Goal: Task Accomplishment & Management: Use online tool/utility

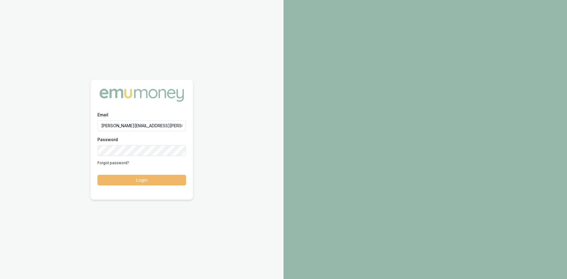
click at [137, 181] on button "Login" at bounding box center [141, 180] width 89 height 11
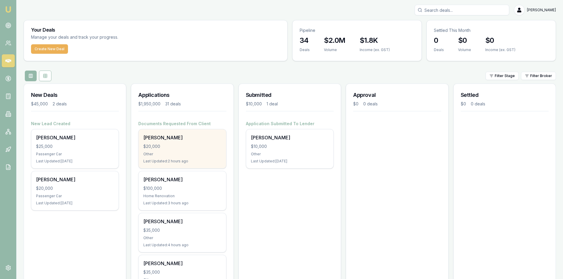
click at [168, 152] on div "Other" at bounding box center [182, 154] width 78 height 5
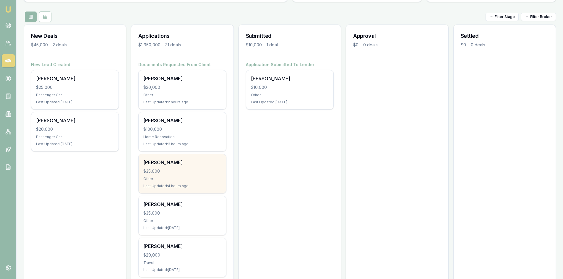
scroll to position [89, 0]
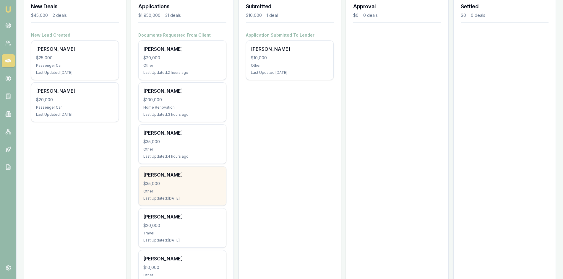
click at [183, 194] on div "[PERSON_NAME] $35,000 Other Last Updated: [DATE]" at bounding box center [181, 186] width 87 height 39
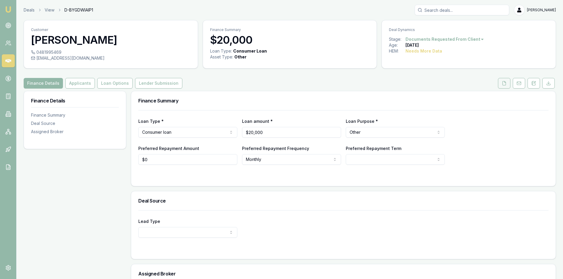
click at [503, 86] on button at bounding box center [504, 83] width 12 height 11
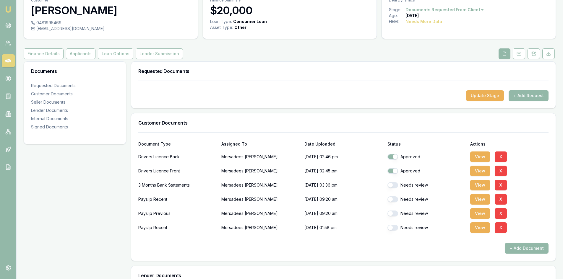
scroll to position [59, 0]
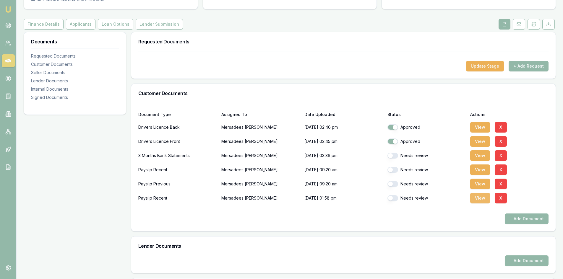
click at [485, 200] on button "View" at bounding box center [480, 198] width 20 height 11
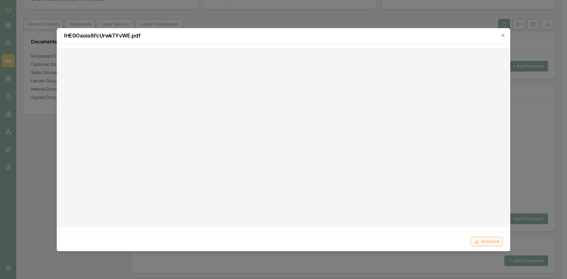
click at [486, 245] on button "Download" at bounding box center [486, 241] width 32 height 9
click at [487, 243] on button "Download" at bounding box center [486, 241] width 32 height 9
click at [215, 14] on div at bounding box center [283, 139] width 567 height 279
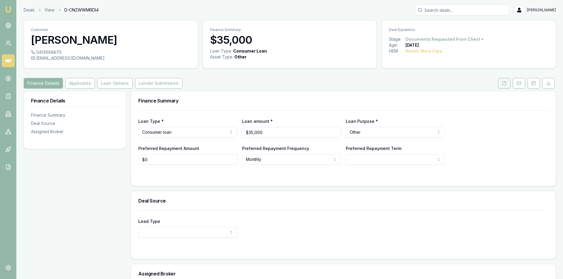
drag, startPoint x: 505, startPoint y: 83, endPoint x: 498, endPoint y: 85, distance: 7.8
click at [505, 83] on icon at bounding box center [503, 83] width 5 height 5
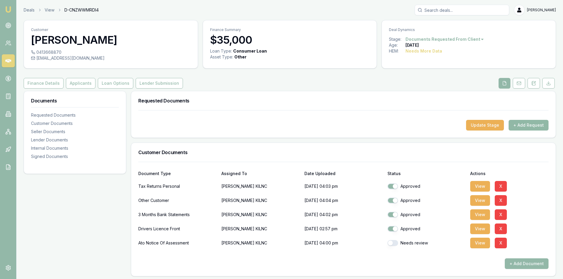
click at [539, 125] on button "+ Add Request" at bounding box center [528, 125] width 40 height 11
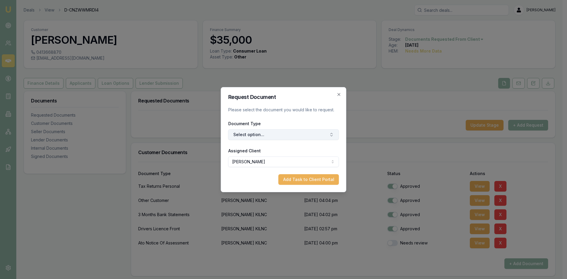
click at [265, 136] on button "Select option..." at bounding box center [283, 134] width 111 height 11
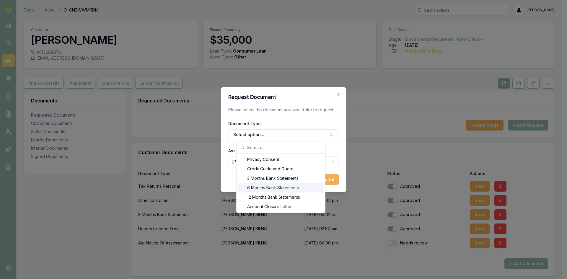
click at [254, 189] on div "6 Months Bank Statements" at bounding box center [281, 187] width 86 height 9
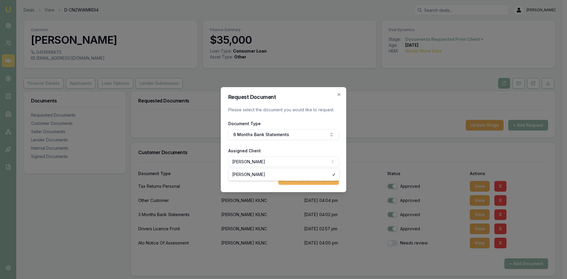
click at [253, 164] on body "Emu Broker Deals View D-CNZWWMRDI4 Steven Nguyen Toggle Menu Customer AHMET KIL…" at bounding box center [281, 139] width 563 height 279
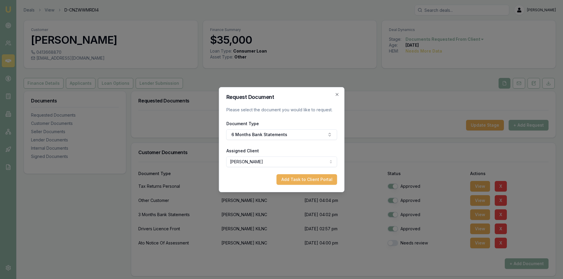
click at [293, 185] on div "Request Document Please select the document you would like to request. Document…" at bounding box center [282, 139] width 126 height 105
click at [293, 181] on button "Add Task to Client Portal" at bounding box center [306, 179] width 61 height 11
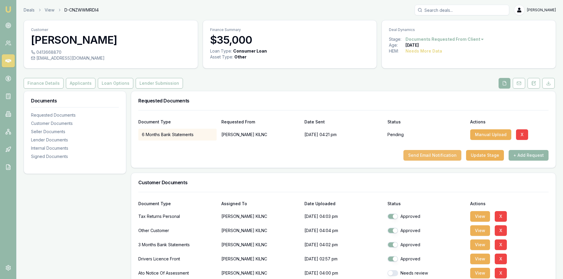
click at [451, 155] on button "Send Email Notification" at bounding box center [432, 155] width 58 height 11
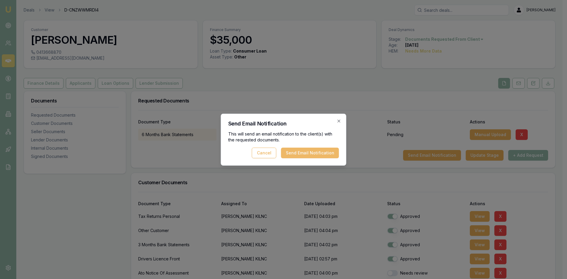
click at [315, 155] on button "Send Email Notification" at bounding box center [310, 153] width 58 height 11
